Goal: Information Seeking & Learning: Learn about a topic

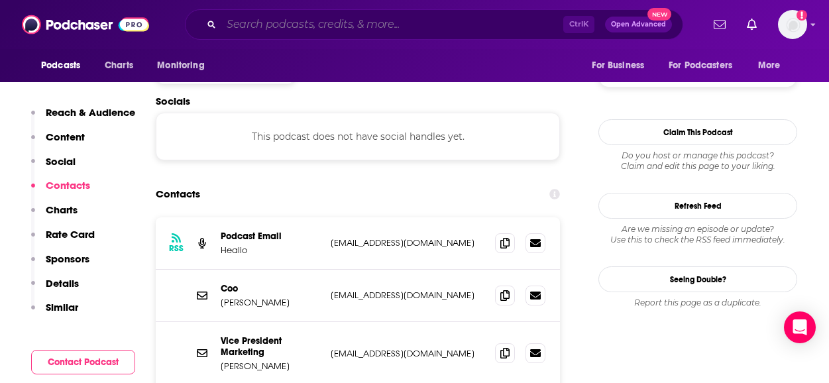
click at [306, 23] on input "Search podcasts, credits, & more..." at bounding box center [392, 24] width 342 height 21
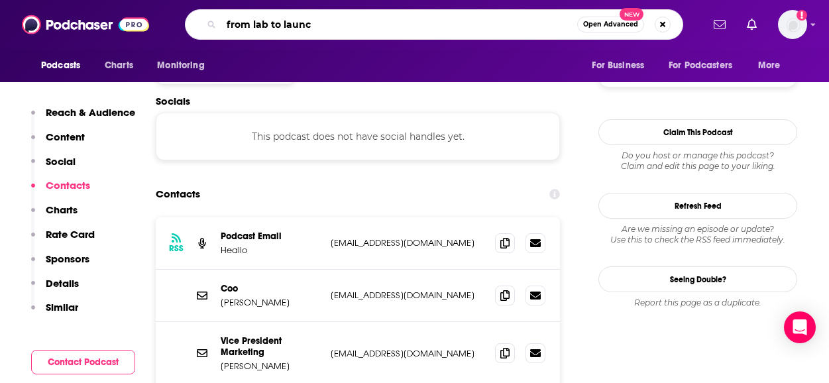
type input "from lab to launch"
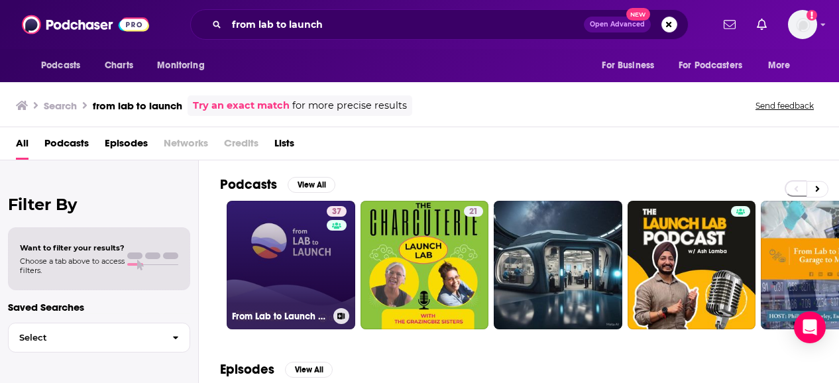
click at [281, 243] on link "37 From Lab to Launch by [PERSON_NAME]" at bounding box center [291, 265] width 129 height 129
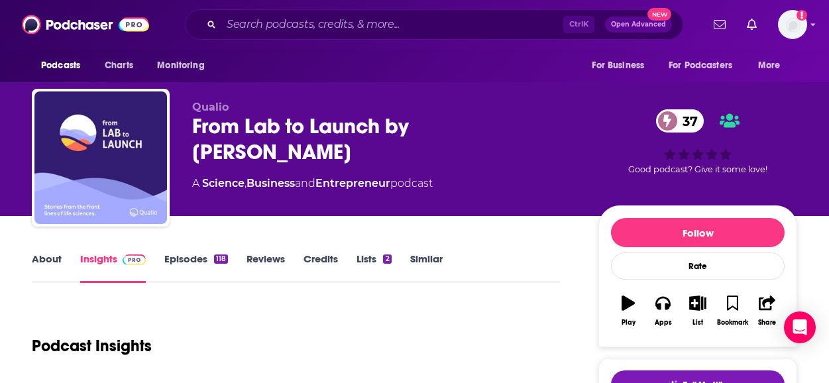
click at [188, 253] on link "Episodes 118" at bounding box center [196, 268] width 64 height 30
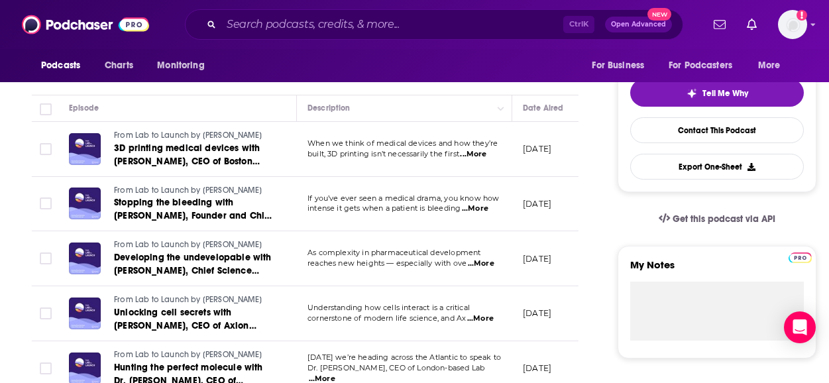
scroll to position [115, 0]
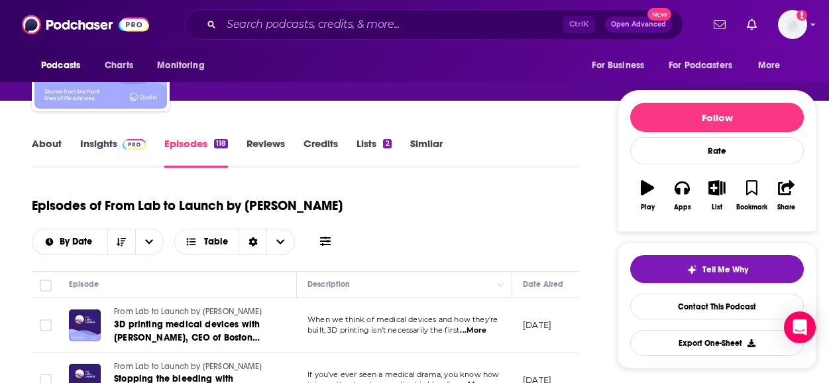
click at [99, 136] on div "About Insights Episodes 118 Reviews Credits Lists 2 Similar" at bounding box center [305, 151] width 547 height 32
click at [98, 145] on link "Insights" at bounding box center [113, 152] width 66 height 30
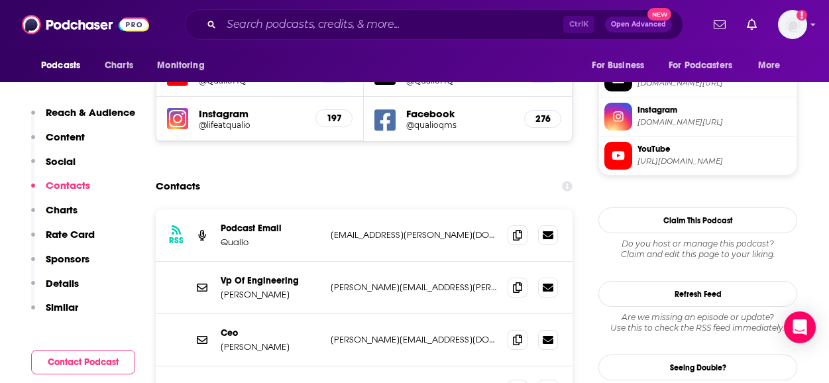
scroll to position [1221, 0]
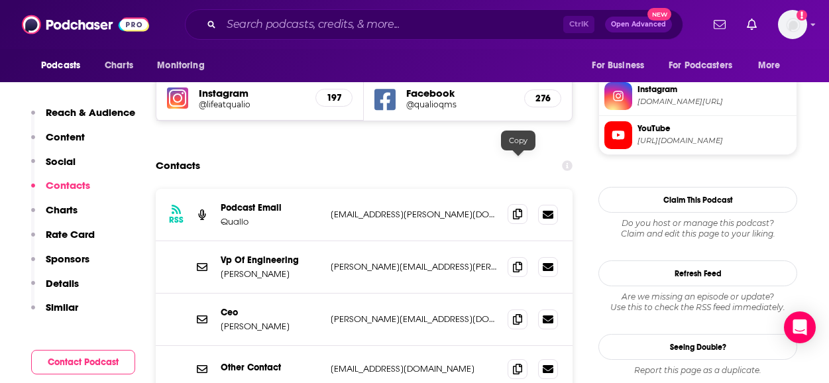
click at [522, 209] on icon at bounding box center [517, 214] width 9 height 11
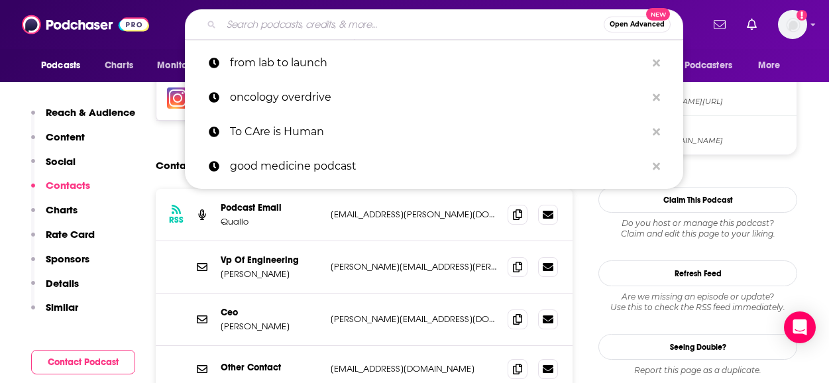
click at [310, 21] on input "Search podcasts, credits, & more..." at bounding box center [412, 24] width 383 height 21
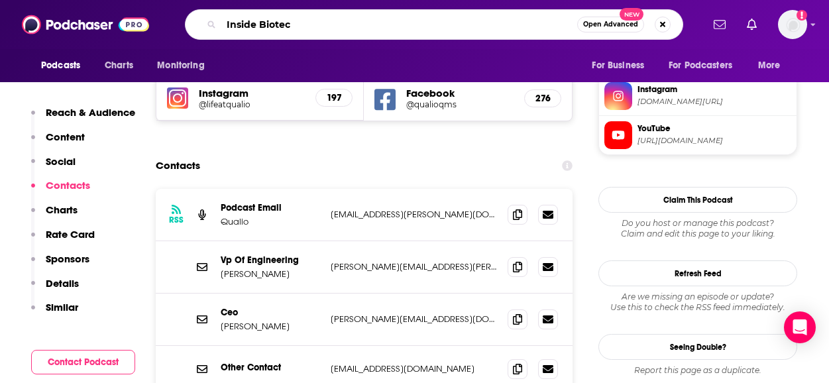
type input "Inside Biotech"
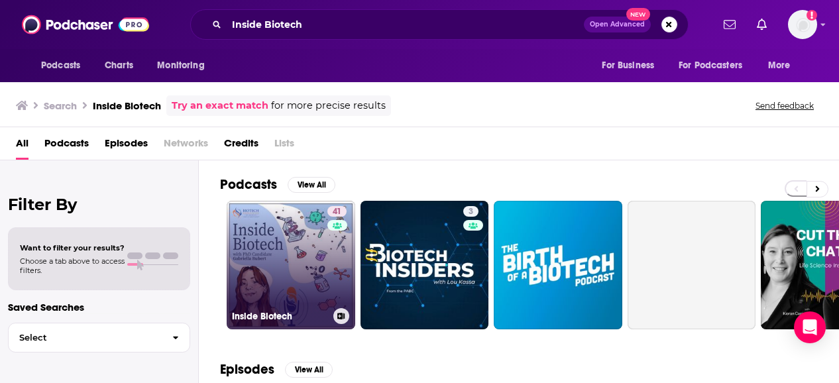
click at [299, 231] on link "41 Inside Biotech" at bounding box center [291, 265] width 129 height 129
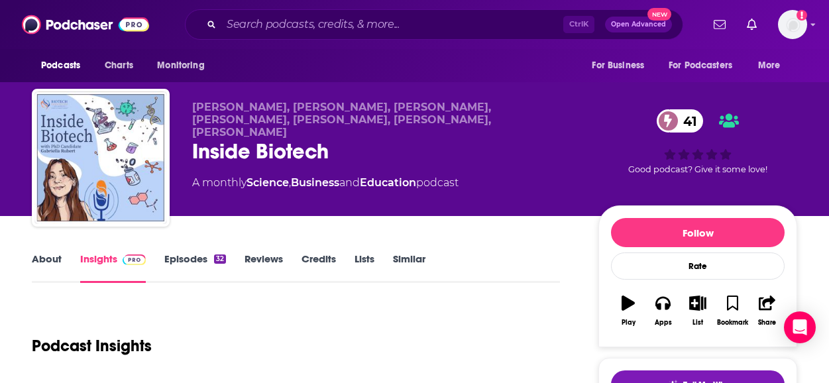
click at [37, 267] on link "About" at bounding box center [47, 268] width 30 height 30
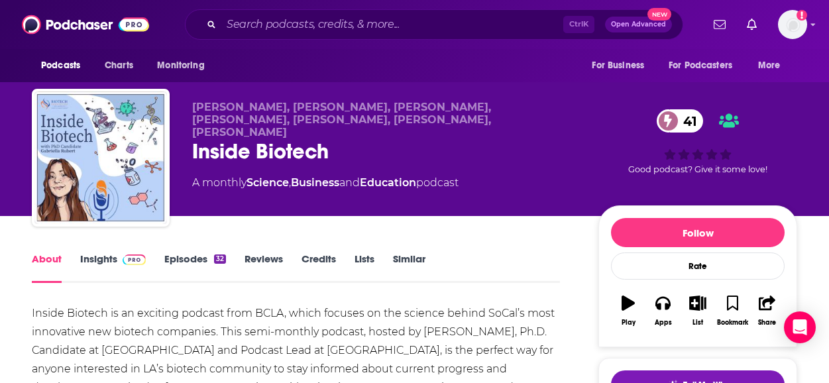
click at [90, 258] on link "Insights" at bounding box center [113, 268] width 66 height 30
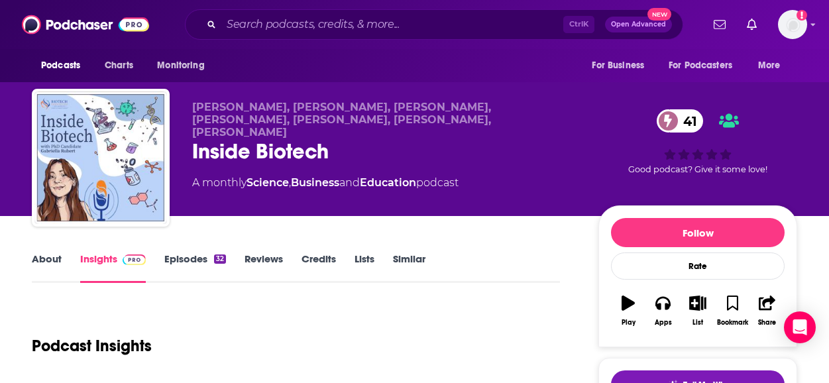
click at [49, 259] on link "About" at bounding box center [47, 268] width 30 height 30
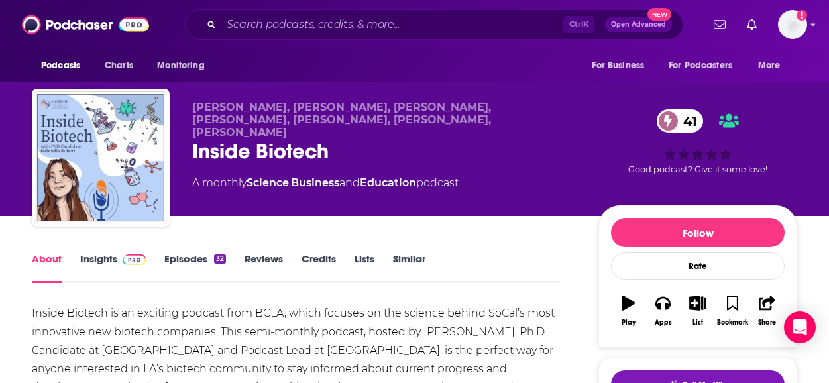
click at [186, 254] on link "Episodes 32" at bounding box center [195, 268] width 62 height 30
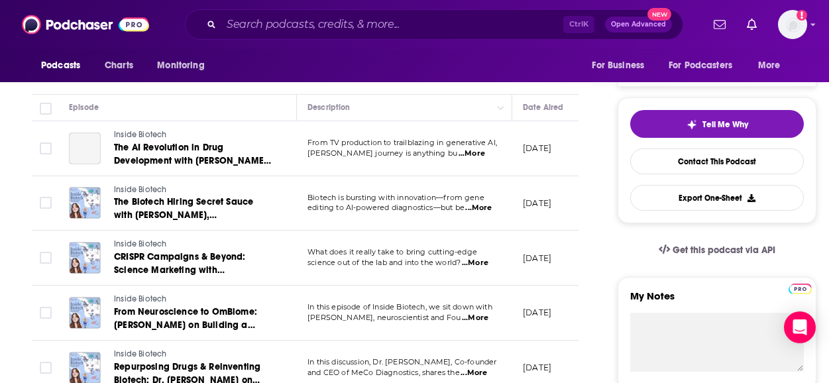
scroll to position [250, 0]
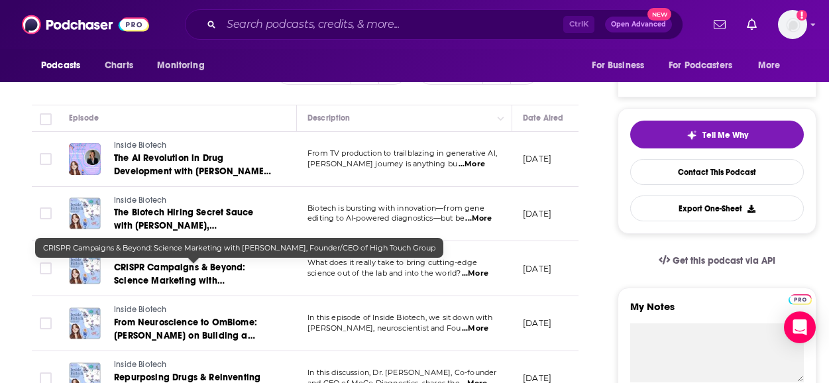
click at [215, 271] on span "CRISPR Campaigns & Beyond: Science Marketing with [PERSON_NAME], Founder/CEO of…" at bounding box center [187, 287] width 147 height 51
